Goal: Contribute content

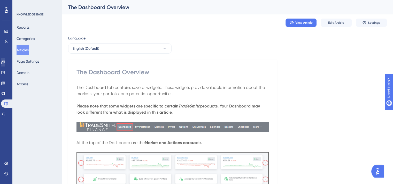
click at [336, 23] on span "Edit Article" at bounding box center [336, 23] width 16 height 4
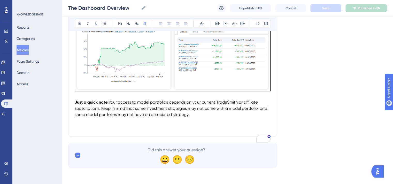
scroll to position [2264, 0]
click at [193, 115] on p "Just a quick note: Your access to model portfolios depends on your current Trad…" at bounding box center [173, 108] width 196 height 19
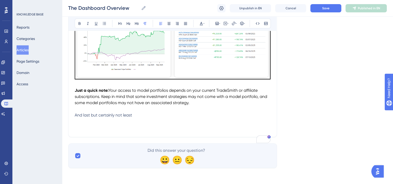
click at [140, 118] on p "And last but certainly not least" at bounding box center [173, 115] width 196 height 6
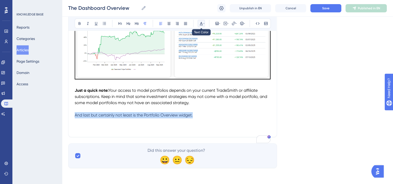
click at [201, 22] on icon at bounding box center [201, 23] width 3 height 3
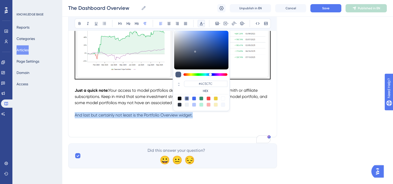
click at [178, 97] on div at bounding box center [179, 99] width 4 height 4
type input "#000000"
click at [203, 118] on p "And last but certainly not least is the Portfolio Overview widget." at bounding box center [173, 115] width 196 height 6
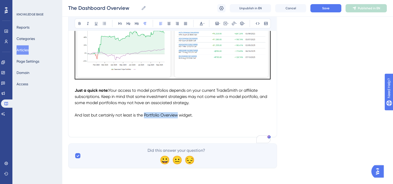
drag, startPoint x: 179, startPoint y: 127, endPoint x: 145, endPoint y: 126, distance: 33.6
click at [145, 118] on span "And last but certainly not least is the Portfolio Overview widget." at bounding box center [134, 115] width 118 height 5
click at [79, 24] on icon at bounding box center [79, 23] width 4 height 4
click at [198, 118] on p "And last but certainly not least is the Portfolio Overview widget." at bounding box center [173, 115] width 196 height 6
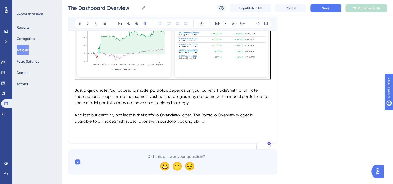
click at [122, 124] on span "widget. The Portfolio Overview widget is available to all TradeSmith subscripti…" at bounding box center [164, 118] width 179 height 11
click at [89, 24] on icon at bounding box center [88, 23] width 4 height 4
click at [208, 125] on p "And last but certainly not least is the Portfolio Overview widget. The Portfoli…" at bounding box center [173, 118] width 196 height 12
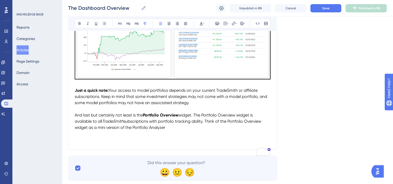
drag, startPoint x: 168, startPoint y: 141, endPoint x: 133, endPoint y: 141, distance: 34.8
click at [133, 131] on p "And last but certainly not least is the Portfolio Overview widget. The Portfoli…" at bounding box center [173, 121] width 196 height 19
click at [166, 130] on span "subscriptions with portfolio tracking ability. Think of the Portfolio Overview …" at bounding box center [168, 124] width 187 height 11
drag, startPoint x: 173, startPoint y: 139, endPoint x: 165, endPoint y: 139, distance: 7.8
click at [165, 130] on span "subscriptions with portfolio tracking ability. Think of the Portfolio Overview …" at bounding box center [168, 124] width 187 height 11
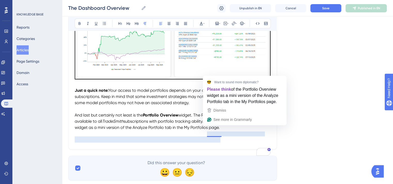
click at [210, 130] on span "subscriptions with portfolio tracking ability. Think of the Portfolio Overview …" at bounding box center [168, 124] width 187 height 11
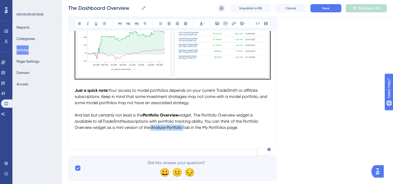
drag, startPoint x: 150, startPoint y: 140, endPoint x: 183, endPoint y: 138, distance: 33.1
click at [183, 130] on span "subscriptions with portfolio tracking ability. You can think of the Portfolio O…" at bounding box center [167, 124] width 185 height 11
click at [80, 23] on icon at bounding box center [79, 23] width 2 height 3
click at [207, 131] on p "And last but certainly not least is the Portfolio Overview widget. The Portfoli…" at bounding box center [173, 121] width 196 height 19
drag, startPoint x: 203, startPoint y: 140, endPoint x: 228, endPoint y: 140, distance: 25.0
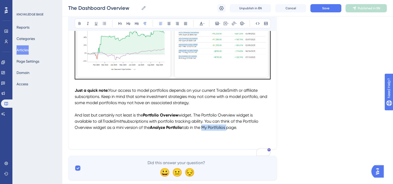
click at [228, 130] on span "tab in the My Portfolios page." at bounding box center [209, 127] width 55 height 5
click at [79, 24] on icon at bounding box center [79, 23] width 4 height 4
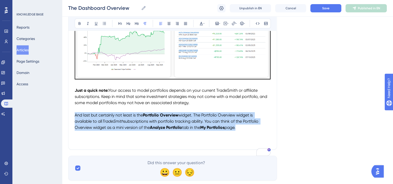
drag, startPoint x: 242, startPoint y: 141, endPoint x: 65, endPoint y: 130, distance: 177.7
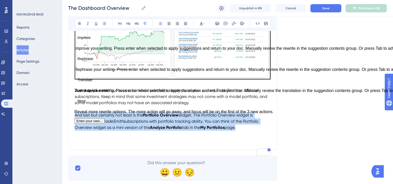
copy p "And last but certainly not least is the Portfolio Overview widget. The Portfoli…"
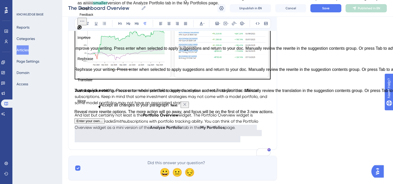
click at [140, 143] on p "To enrich screen reader interactions, please activate Accessibility in Grammarl…" at bounding box center [173, 140] width 196 height 6
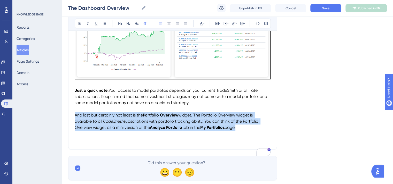
drag, startPoint x: 245, startPoint y: 140, endPoint x: 73, endPoint y: 127, distance: 171.9
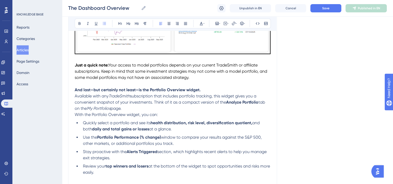
scroll to position [2341, 0]
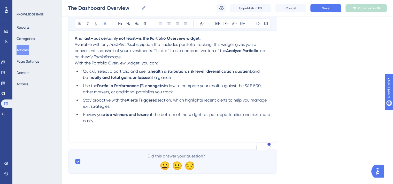
drag, startPoint x: 112, startPoint y: 137, endPoint x: 74, endPoint y: 52, distance: 93.0
click at [203, 22] on div at bounding box center [201, 23] width 4 height 4
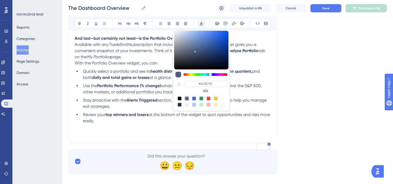
click at [180, 99] on div at bounding box center [179, 99] width 4 height 4
type input "#000000"
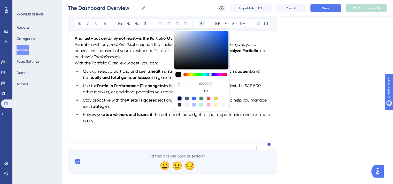
click at [149, 124] on li "Review your top winners and losers at the bottom of the widget to spot opportun…" at bounding box center [175, 118] width 189 height 12
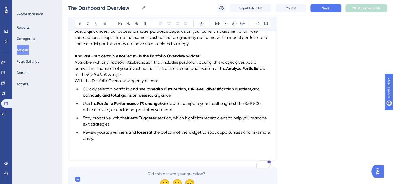
scroll to position [2315, 0]
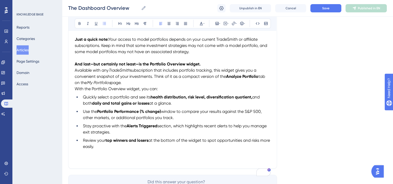
click at [76, 73] on span "Available with any" at bounding box center [92, 70] width 34 height 5
click at [75, 73] on span "Available with any" at bounding box center [92, 70] width 34 height 5
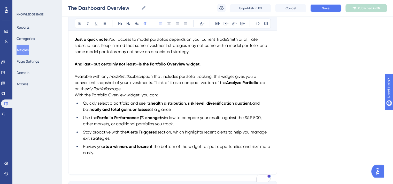
click at [329, 10] on button "Save" at bounding box center [325, 8] width 31 height 8
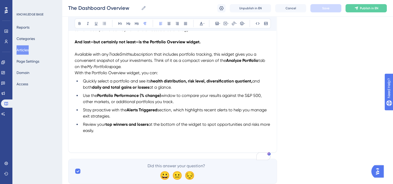
scroll to position [2366, 0]
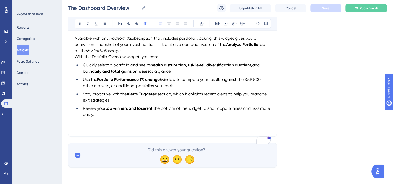
click at [110, 115] on li "Review your top winners and losers at the bottom of the widget to spot opportun…" at bounding box center [175, 112] width 189 height 12
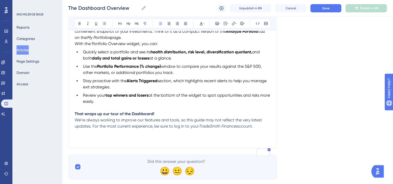
drag, startPoint x: 257, startPoint y: 140, endPoint x: 69, endPoint y: 130, distance: 188.4
click at [201, 23] on icon at bounding box center [201, 23] width 3 height 3
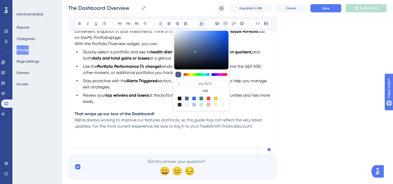
click at [179, 97] on div at bounding box center [179, 99] width 4 height 4
type input "#000000"
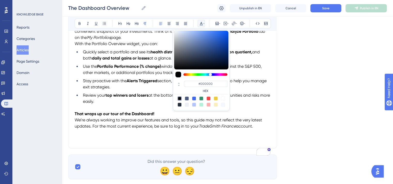
click at [168, 111] on p "To enrich screen reader interactions, please activate Accessibility in Grammarl…" at bounding box center [173, 108] width 196 height 6
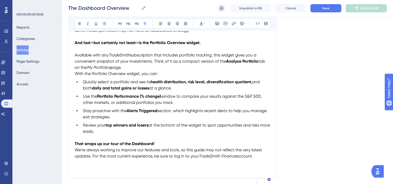
scroll to position [2315, 0]
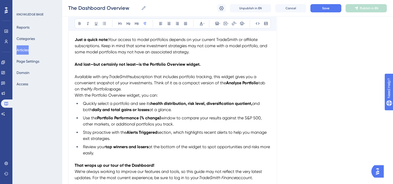
click at [209, 68] on p "And last—but certainly not least—is the Portfolio Overview widget." at bounding box center [173, 64] width 196 height 6
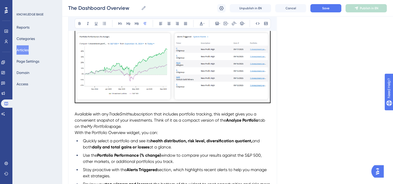
scroll to position [2392, 0]
click at [75, 117] on span "Available with any" at bounding box center [92, 114] width 34 height 5
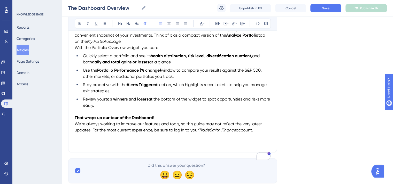
scroll to position [2521, 0]
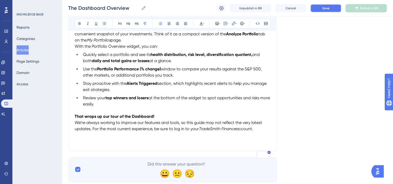
click at [328, 6] on span "Save" at bounding box center [325, 8] width 7 height 4
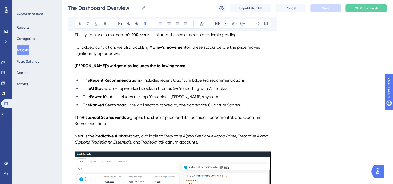
scroll to position [973, 0]
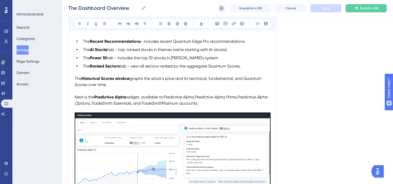
click at [127, 99] on span "widget, available to" at bounding box center [144, 96] width 37 height 5
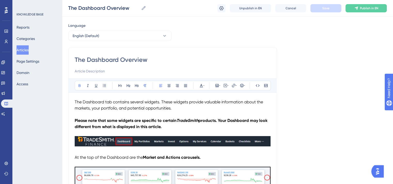
scroll to position [0, 0]
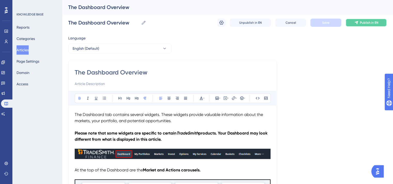
click at [363, 22] on span "Publish in EN" at bounding box center [369, 23] width 18 height 4
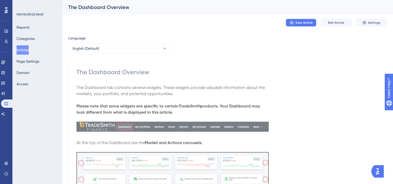
click at [309, 23] on span "View Article" at bounding box center [303, 23] width 17 height 4
click at [337, 21] on span "Edit Article" at bounding box center [336, 23] width 16 height 4
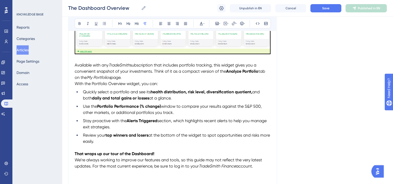
scroll to position [2472, 0]
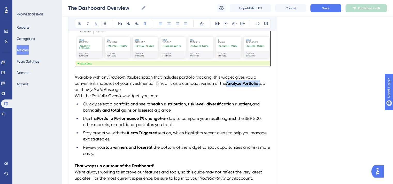
drag, startPoint x: 226, startPoint y: 96, endPoint x: 259, endPoint y: 95, distance: 33.3
click at [259, 93] on p "Available with any TradeSmith subscription that includes portfolio tracking, th…" at bounding box center [173, 83] width 196 height 19
click at [231, 23] on icon at bounding box center [233, 23] width 4 height 4
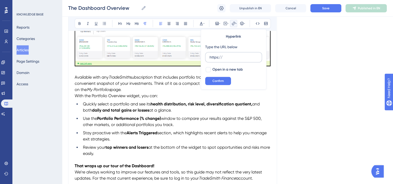
drag, startPoint x: 232, startPoint y: 53, endPoint x: 226, endPoint y: 57, distance: 6.9
click at [203, 56] on div "Hyperlink Type the URL below https:// Open in a new tab Confirm" at bounding box center [234, 59] width 66 height 60
drag, startPoint x: 226, startPoint y: 57, endPoint x: 206, endPoint y: 57, distance: 19.9
click at [206, 57] on label "https://" at bounding box center [233, 57] width 57 height 10
click at [209, 57] on input "https://" at bounding box center [233, 57] width 48 height 6
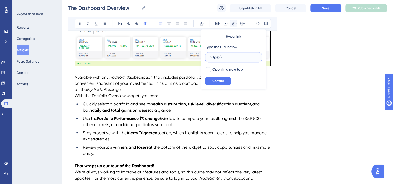
paste input "[DOMAIN_NAME][URL]"
type input "[URL][DOMAIN_NAME]"
click at [208, 69] on div at bounding box center [207, 69] width 5 height 5
checkbox input "true"
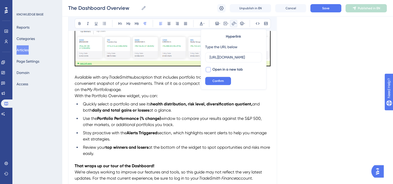
scroll to position [0, 0]
click at [223, 81] on span "Confirm" at bounding box center [217, 81] width 11 height 4
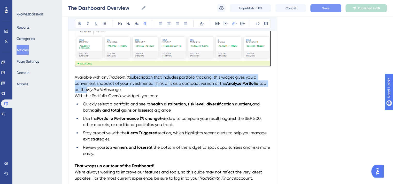
click at [323, 6] on span "Save" at bounding box center [325, 8] width 7 height 4
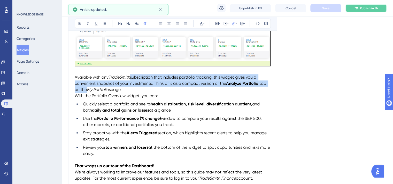
click at [357, 10] on button "Publish in EN" at bounding box center [365, 8] width 41 height 8
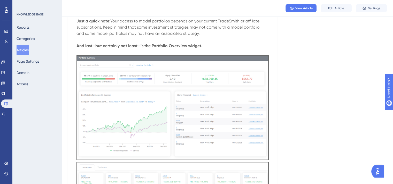
scroll to position [2291, 0]
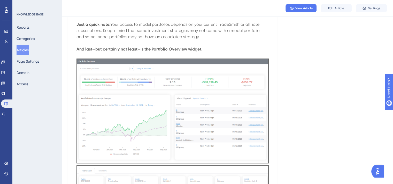
click at [28, 52] on button "Articles" at bounding box center [23, 49] width 12 height 9
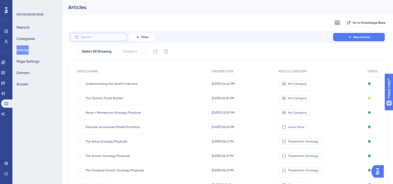
click at [94, 37] on input "text" at bounding box center [102, 37] width 42 height 4
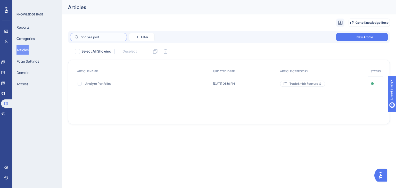
type input "analyze port"
click at [101, 84] on span "Analyze Portfolios" at bounding box center [126, 84] width 83 height 4
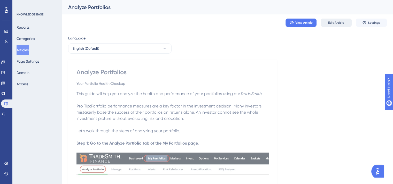
click at [335, 26] on button "Edit Article" at bounding box center [335, 23] width 31 height 8
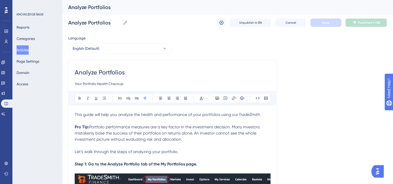
scroll to position [52, 0]
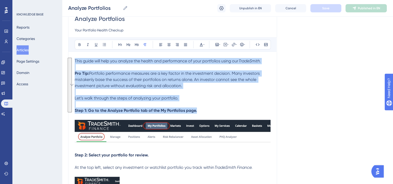
drag, startPoint x: 201, startPoint y: 110, endPoint x: 73, endPoint y: 62, distance: 136.5
click at [200, 44] on icon at bounding box center [201, 45] width 4 height 4
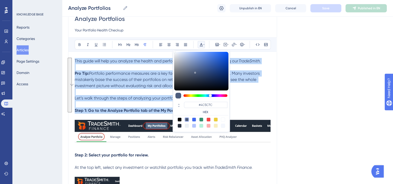
click at [180, 118] on div at bounding box center [179, 120] width 4 height 4
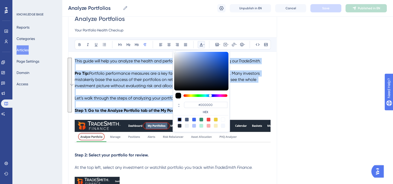
type input "#000000"
click at [262, 98] on p "Let’s walk through the steps of analyzing your portfolio." at bounding box center [173, 98] width 196 height 6
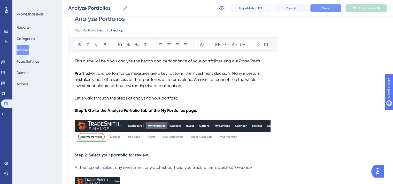
click at [321, 8] on button "Save" at bounding box center [325, 8] width 31 height 8
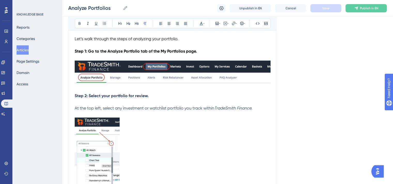
scroll to position [103, 0]
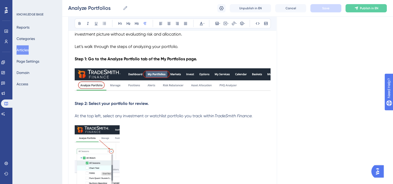
click at [165, 76] on img "To enrich screen reader interactions, please activate Accessibility in Grammarl…" at bounding box center [173, 80] width 196 height 24
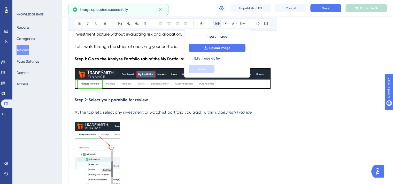
click at [173, 100] on p "Step 2: Select your portfolio for review." at bounding box center [173, 100] width 196 height 6
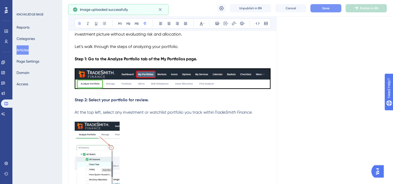
click at [323, 9] on span "Save" at bounding box center [325, 8] width 7 height 4
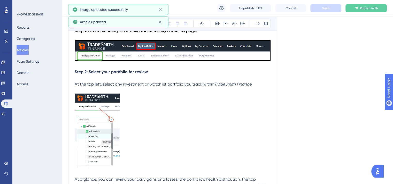
scroll to position [155, 0]
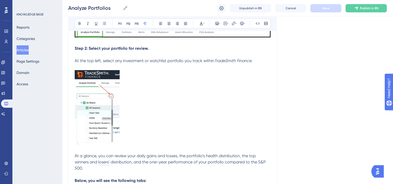
drag, startPoint x: 75, startPoint y: 48, endPoint x: 255, endPoint y: 61, distance: 180.4
click at [202, 22] on icon at bounding box center [201, 23] width 4 height 4
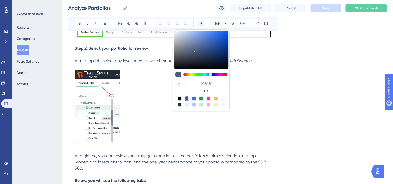
click at [179, 97] on div at bounding box center [179, 99] width 4 height 4
type input "#000000"
click at [142, 85] on p "To enrich screen reader interactions, please activate Accessibility in Grammarl…" at bounding box center [173, 108] width 196 height 76
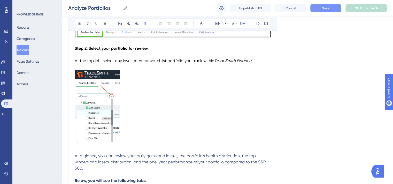
click at [127, 48] on strong "Step 2: Select your portfolio for review." at bounding box center [112, 48] width 74 height 5
click at [102, 107] on img "To enrich screen reader interactions, please activate Accessibility in Grammarl…" at bounding box center [97, 107] width 45 height 75
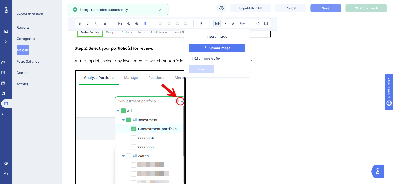
click at [252, 97] on p "To enrich screen reader interactions, please activate Accessibility in Grammarl…" at bounding box center [173, 129] width 196 height 119
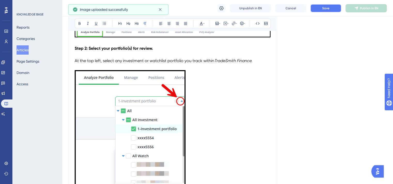
click at [318, 10] on button "Save" at bounding box center [325, 8] width 31 height 8
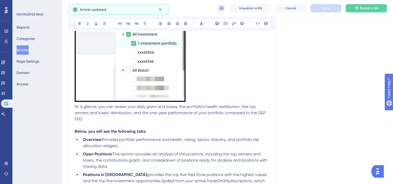
scroll to position [258, 0]
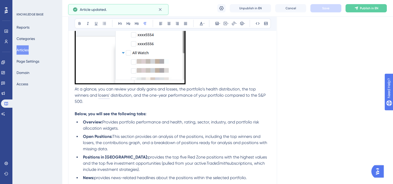
click at [75, 89] on span "At a glance, you can review your daily gains and losses, the portfolio’s health…" at bounding box center [171, 95] width 192 height 17
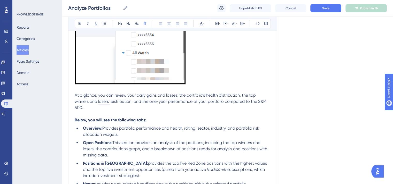
click at [240, 95] on span "At a glance, you can review your daily gains and losses, the portfolio’s health…" at bounding box center [171, 101] width 192 height 17
drag, startPoint x: 106, startPoint y: 107, endPoint x: 72, endPoint y: 98, distance: 35.2
click at [202, 22] on icon at bounding box center [201, 23] width 4 height 4
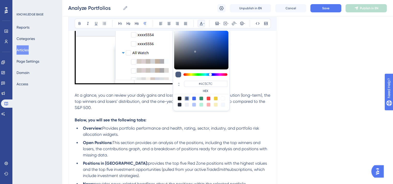
click at [178, 97] on div at bounding box center [179, 99] width 4 height 4
type input "#000000"
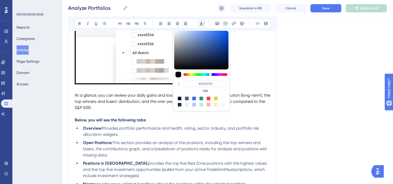
click at [162, 112] on p "To enrich screen reader interactions, please activate Accessibility in Grammarl…" at bounding box center [173, 114] width 196 height 6
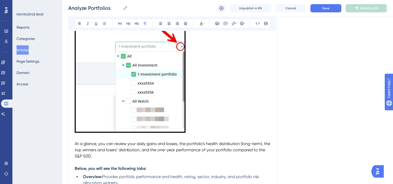
scroll to position [232, 0]
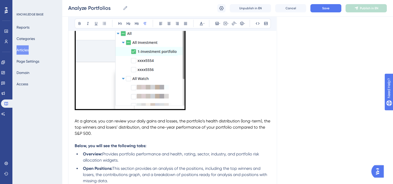
click at [101, 134] on p "At a glance, you can review your daily gains and losses, the portfolio’s health…" at bounding box center [173, 127] width 196 height 19
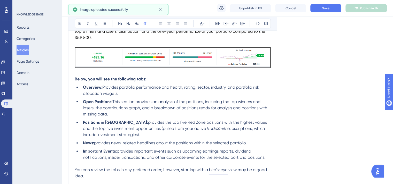
scroll to position [336, 0]
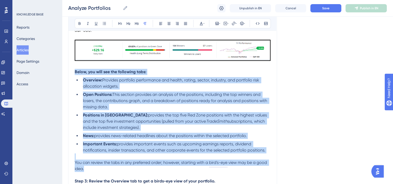
drag, startPoint x: 75, startPoint y: 72, endPoint x: 259, endPoint y: 144, distance: 197.4
click at [201, 23] on icon at bounding box center [201, 23] width 3 height 3
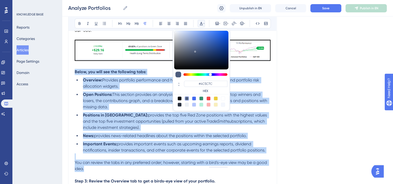
click at [179, 99] on div at bounding box center [179, 99] width 4 height 4
type input "#000000"
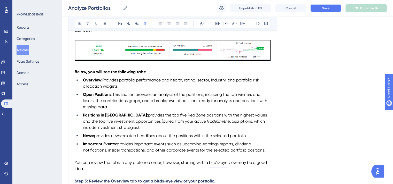
click at [330, 5] on button "Save" at bounding box center [325, 8] width 31 height 8
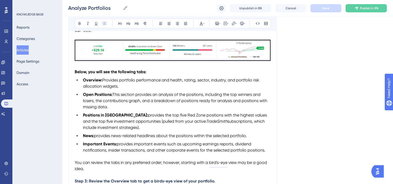
click at [129, 128] on li "Positions in Red Zone: provides the top five Red Zone positions with the highes…" at bounding box center [175, 121] width 189 height 19
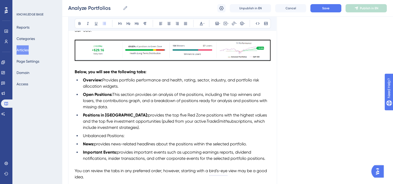
drag, startPoint x: 104, startPoint y: 80, endPoint x: 109, endPoint y: 76, distance: 6.9
click at [105, 80] on span "Provides portfolio performance and health, rating, sector, industry, and portfo…" at bounding box center [171, 83] width 177 height 11
click at [131, 137] on li "Unbalanced Positions:" at bounding box center [175, 136] width 189 height 6
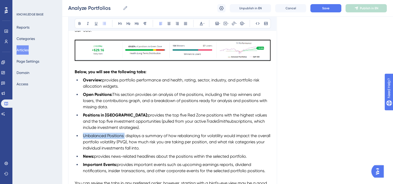
drag, startPoint x: 124, startPoint y: 137, endPoint x: 83, endPoint y: 136, distance: 40.8
click at [83, 136] on span "Unbalanced Positions: displays a summary of how rebalancing for volatility woul…" at bounding box center [177, 141] width 188 height 17
click at [79, 22] on icon at bounding box center [79, 23] width 4 height 4
click at [153, 137] on span "displays a summary of how rebalancing for volatility would impact the overall p…" at bounding box center [177, 141] width 188 height 17
click at [325, 10] on span "Save" at bounding box center [325, 8] width 7 height 4
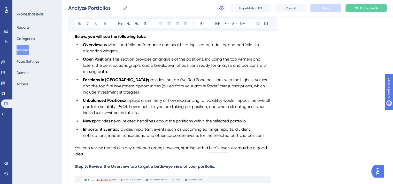
scroll to position [387, 0]
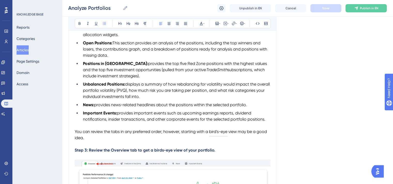
click at [134, 114] on span "provides important events such as upcoming earnings reports, dividend notificat…" at bounding box center [174, 116] width 182 height 11
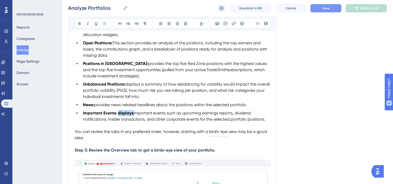
drag, startPoint x: 134, startPoint y: 114, endPoint x: 119, endPoint y: 116, distance: 15.4
click at [119, 116] on li "Important Events: displays important events such as upcoming earnings reports, …" at bounding box center [175, 116] width 189 height 12
drag, startPoint x: 79, startPoint y: 23, endPoint x: 90, endPoint y: 29, distance: 11.9
click at [79, 23] on icon at bounding box center [79, 23] width 4 height 4
drag, startPoint x: 259, startPoint y: 68, endPoint x: 284, endPoint y: 54, distance: 28.9
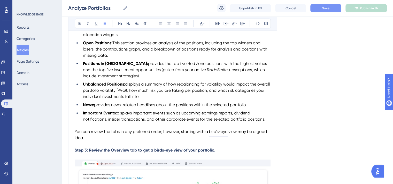
click at [259, 68] on li "Positions in Red Zone: provides the top five Red Zone positions with the highes…" at bounding box center [175, 70] width 189 height 19
click at [327, 11] on button "Save" at bounding box center [325, 8] width 31 height 8
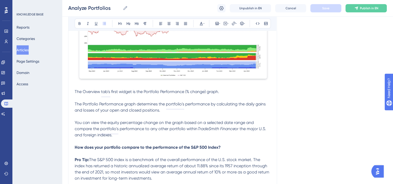
scroll to position [516, 0]
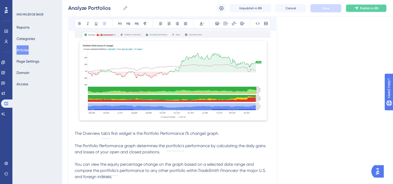
click at [375, 7] on span "Publish in EN" at bounding box center [369, 8] width 18 height 4
